Goal: Use online tool/utility: Use online tool/utility

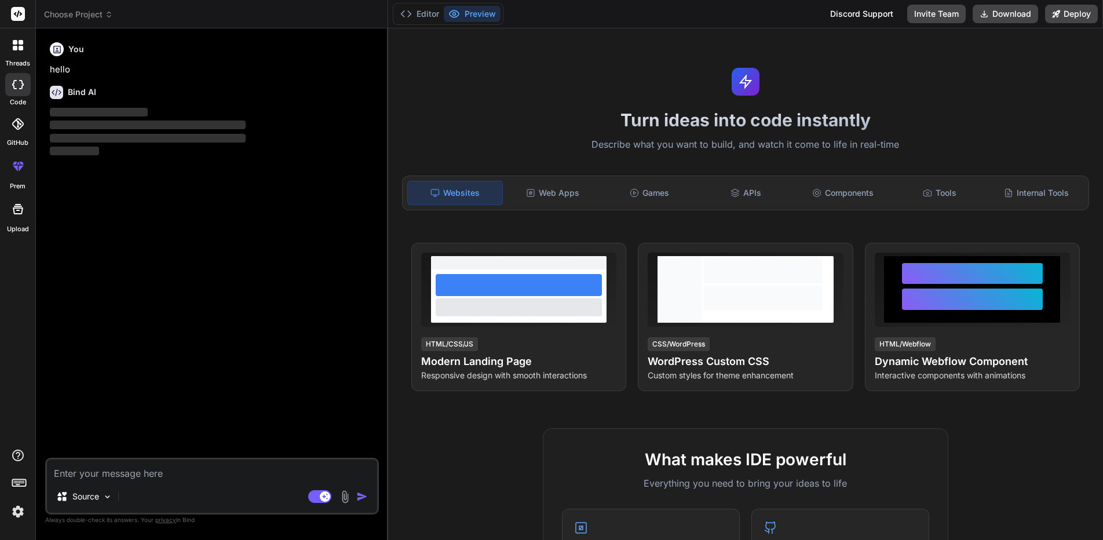
click at [106, 17] on icon at bounding box center [109, 14] width 8 height 8
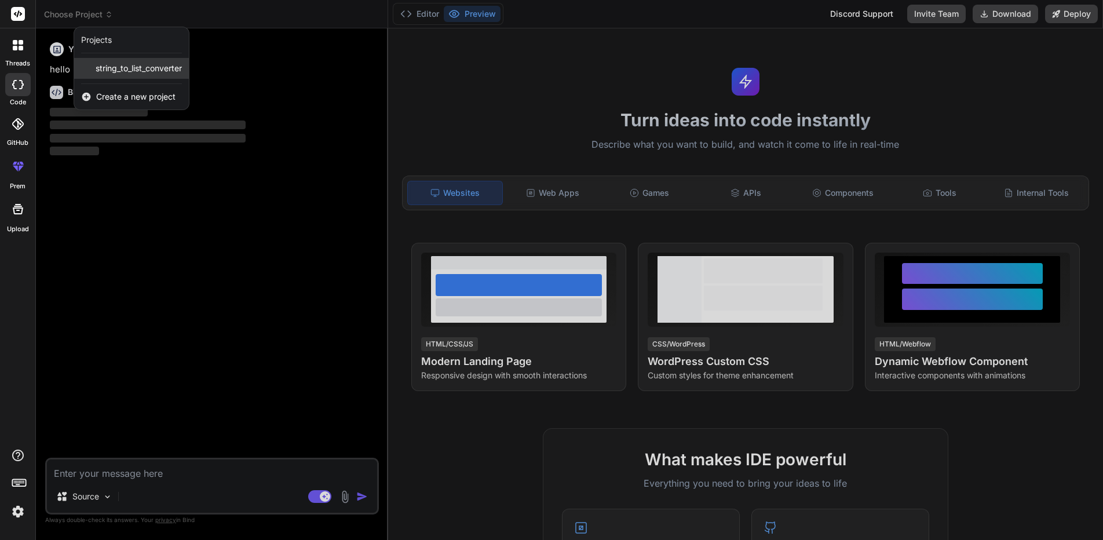
click at [133, 75] on div "string_to_list_converter" at bounding box center [131, 68] width 115 height 21
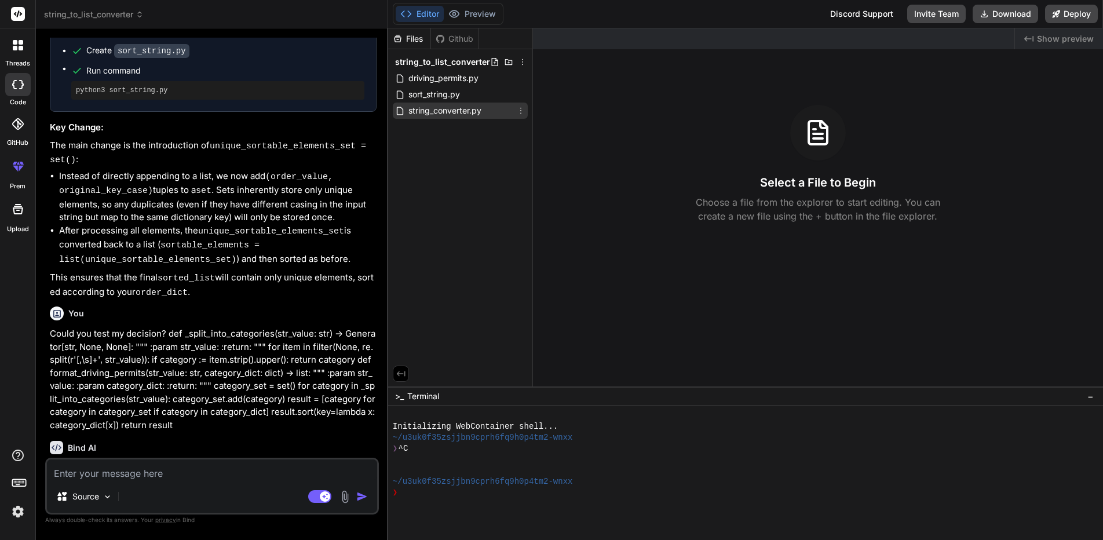
scroll to position [1492, 0]
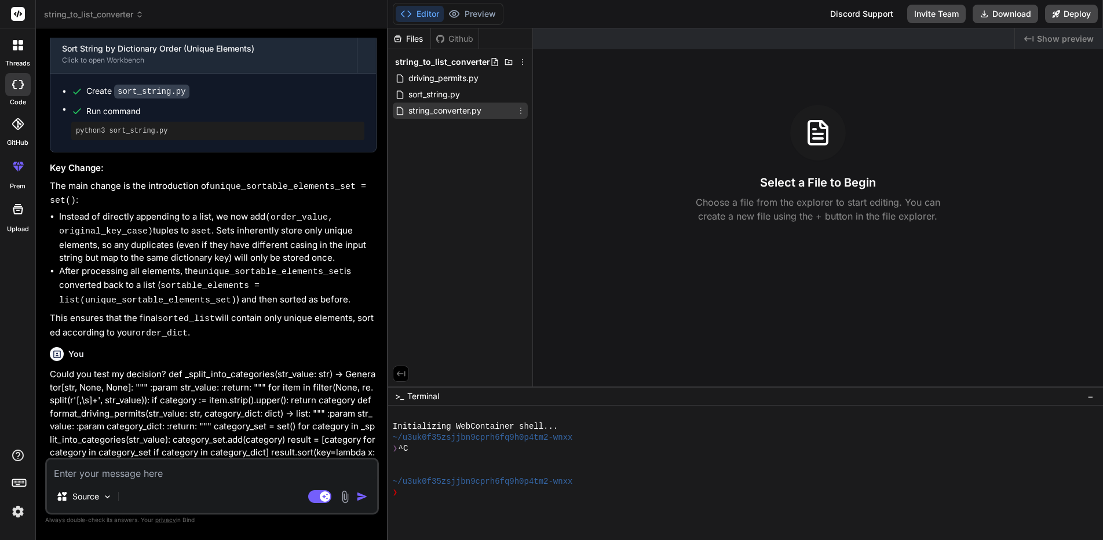
click at [463, 110] on span "string_converter.py" at bounding box center [444, 111] width 75 height 14
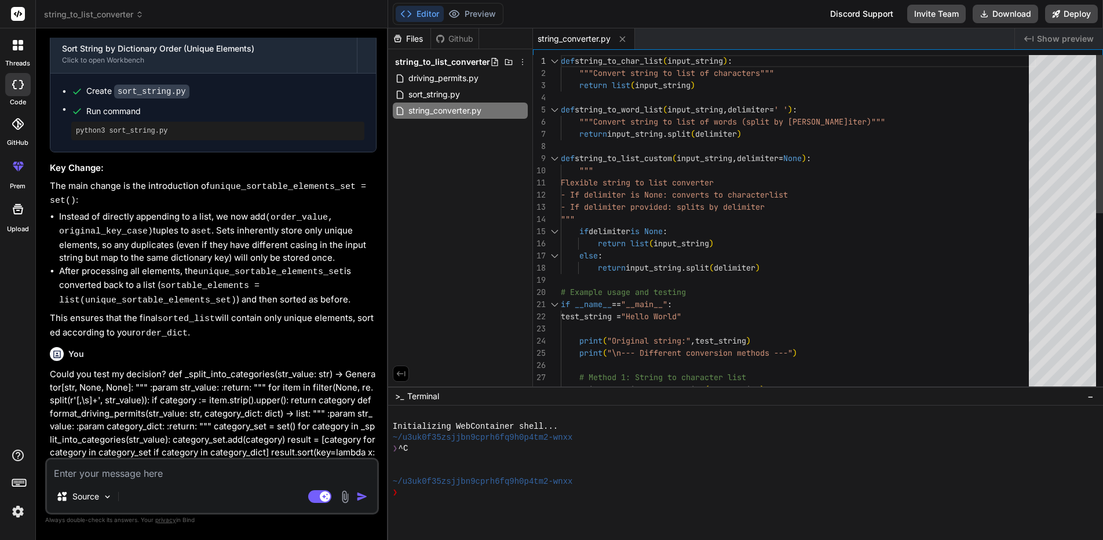
type textarea "x"
click at [83, 14] on span "string_to_list_converter" at bounding box center [94, 15] width 100 height 12
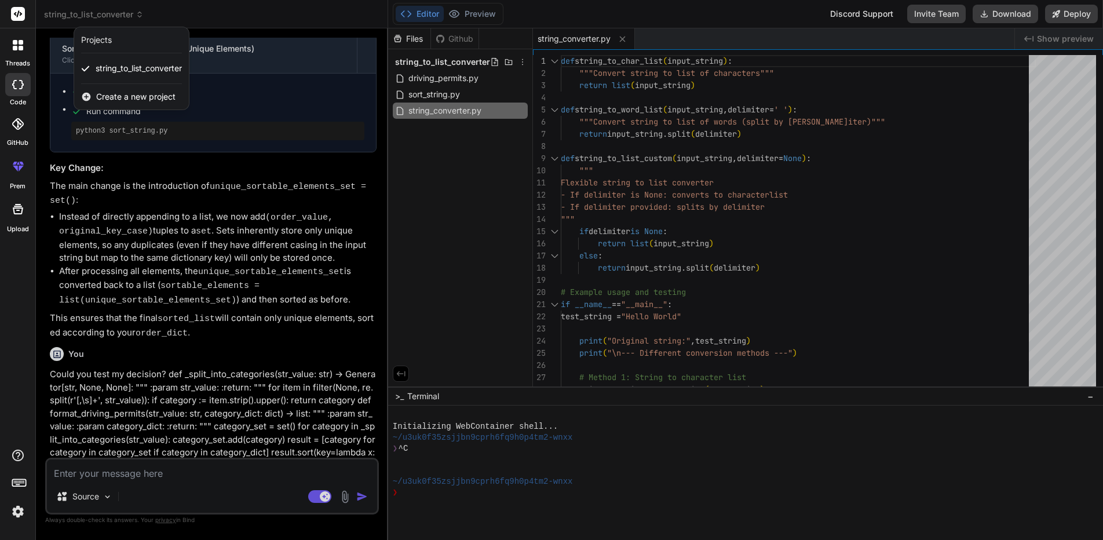
click at [504, 193] on div at bounding box center [551, 270] width 1103 height 540
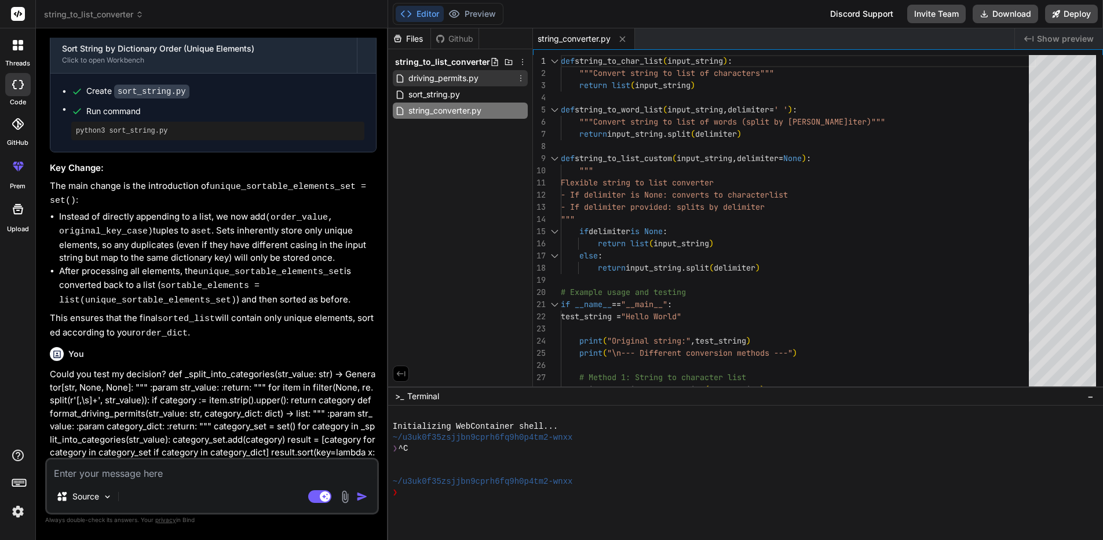
click at [434, 83] on span "driving_permits.py" at bounding box center [443, 78] width 72 height 14
type textarea "print(f"Output: {output_6}") print(f"Expected: []") print("-" * 30)"
